Goal: Information Seeking & Learning: Learn about a topic

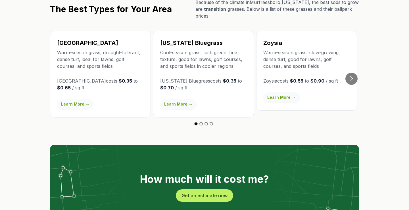
scroll to position [1037, 0]
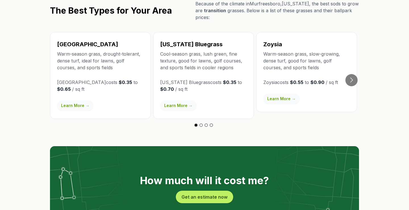
click at [201, 123] on button "Go to slide 2" at bounding box center [200, 124] width 3 height 3
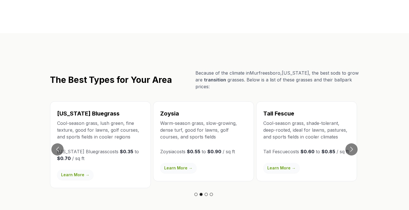
scroll to position [974, 0]
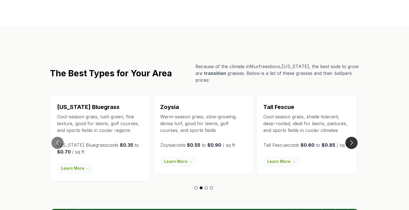
click at [351, 137] on button "Go to next slide" at bounding box center [351, 143] width 12 height 12
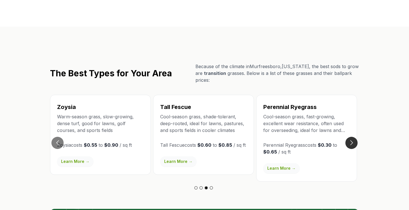
click at [351, 137] on button "Go to next slide" at bounding box center [351, 143] width 12 height 12
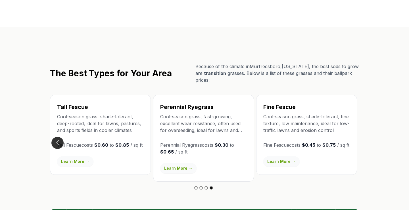
click at [58, 137] on button "Go to previous slide" at bounding box center [57, 143] width 12 height 12
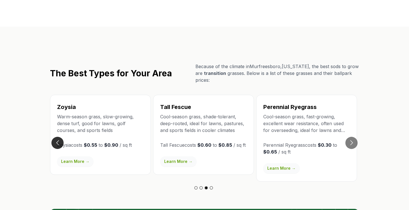
click at [58, 137] on button "Go to previous slide" at bounding box center [57, 143] width 12 height 12
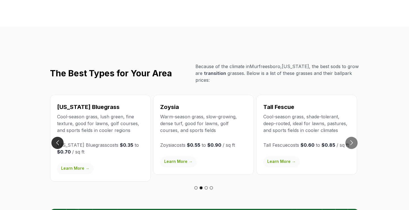
click at [58, 137] on button "Go to previous slide" at bounding box center [57, 143] width 12 height 12
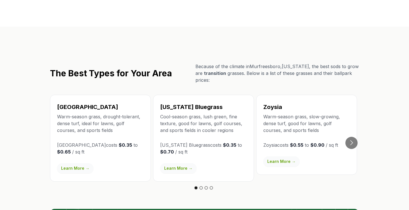
click at [83, 163] on link "Learn More →" at bounding box center [75, 168] width 36 height 10
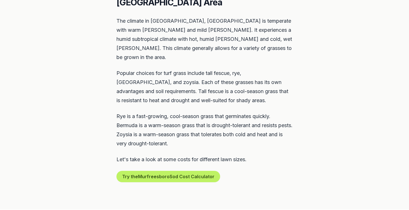
scroll to position [285, 0]
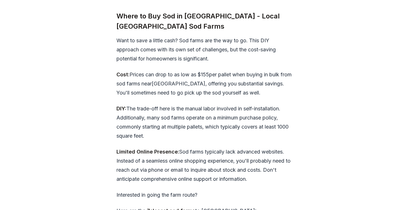
scroll to position [1696, 0]
